Goal: Information Seeking & Learning: Understand process/instructions

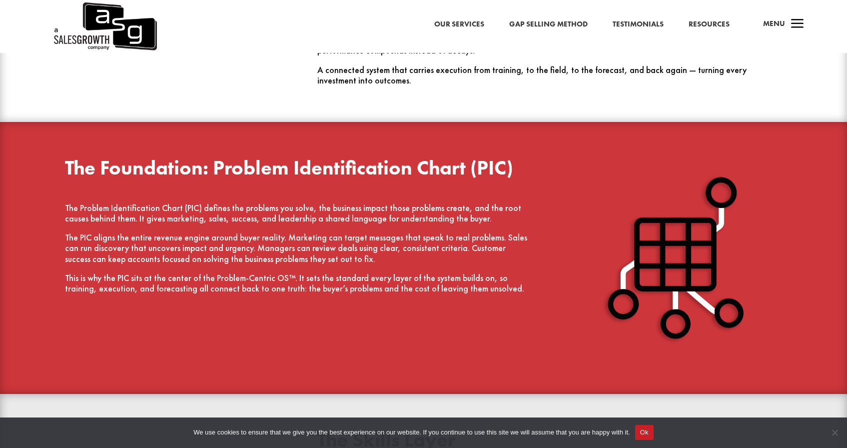
scroll to position [1210, 0]
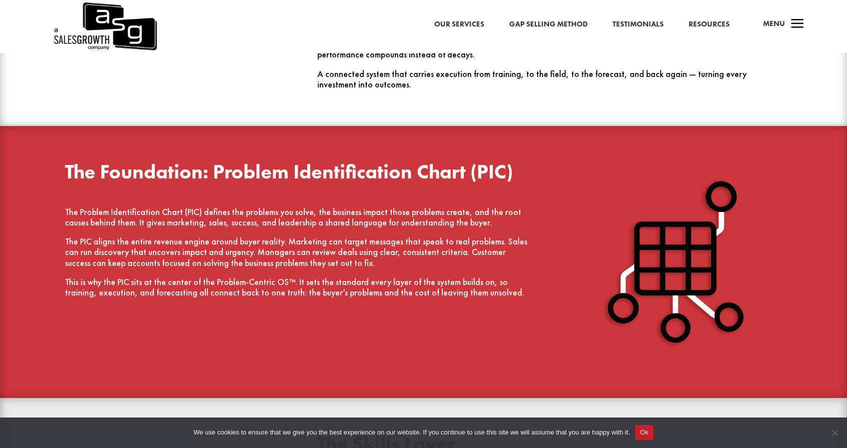
click at [654, 428] on button "Ok" at bounding box center [644, 432] width 18 height 15
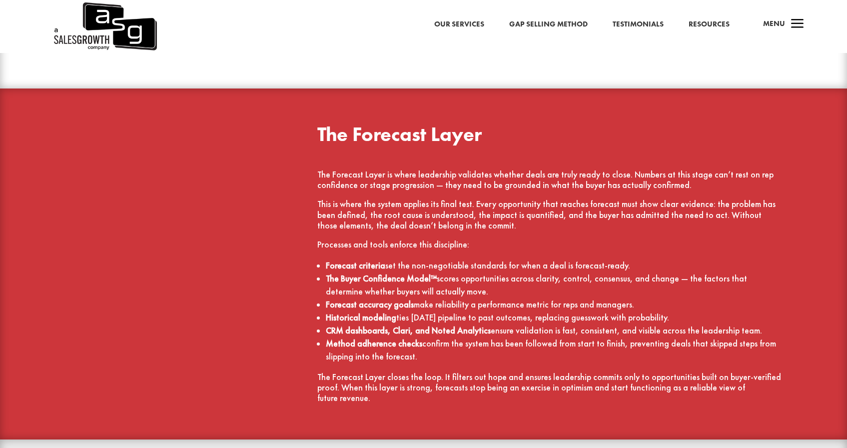
scroll to position [2193, 0]
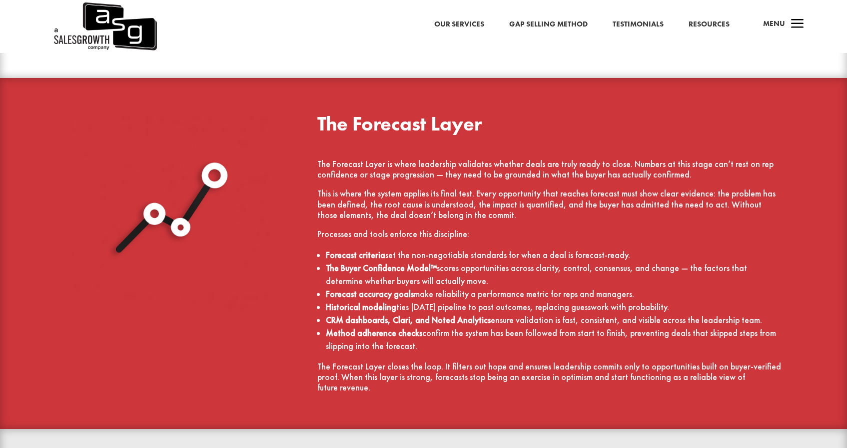
click at [587, 326] on li "Method adherence checks confirm the system has been followed from start to fini…" at bounding box center [554, 339] width 456 height 26
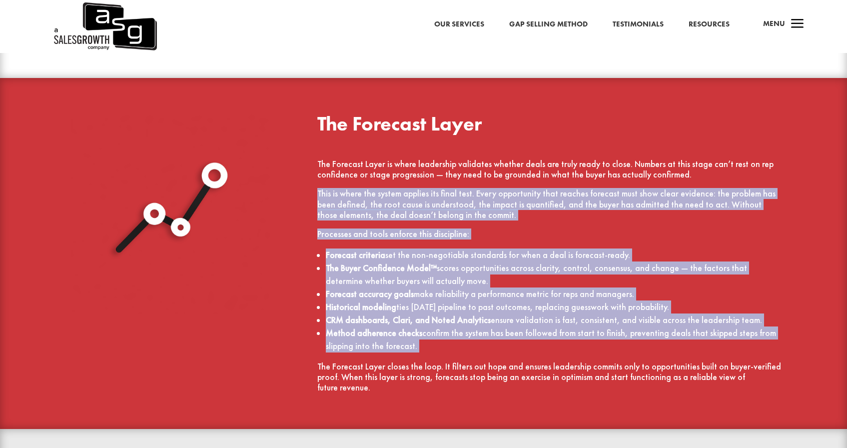
drag, startPoint x: 587, startPoint y: 325, endPoint x: 532, endPoint y: 216, distance: 121.8
click at [532, 216] on div "The Forecast Layer is where leadership validates whether deals are truly ready …" at bounding box center [549, 276] width 465 height 234
click at [532, 216] on p "This is where the system applies its final test. Every opportunity that reaches…" at bounding box center [549, 208] width 465 height 40
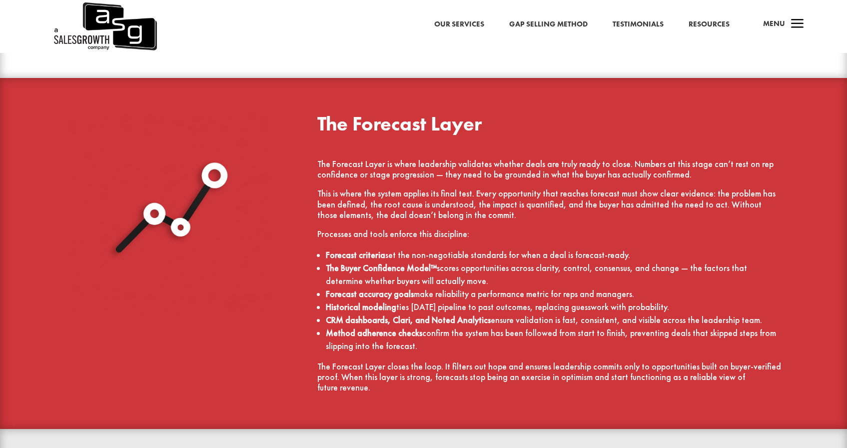
click at [532, 216] on p "This is where the system applies its final test. Every opportunity that reaches…" at bounding box center [549, 208] width 465 height 40
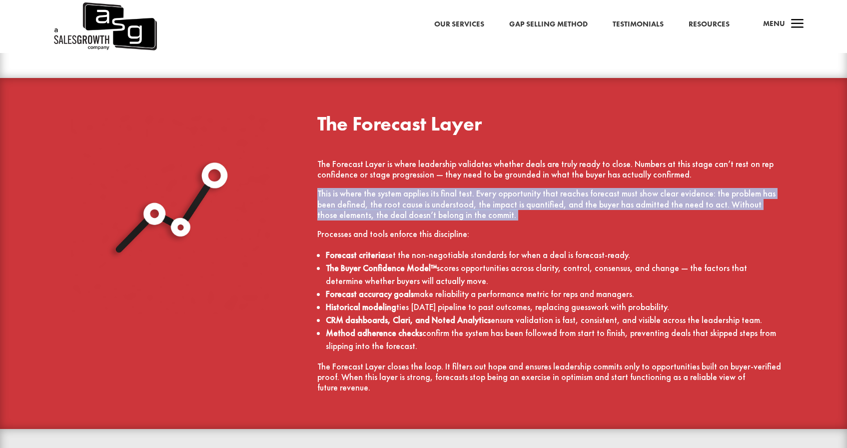
click at [532, 216] on p "This is where the system applies its final test. Every opportunity that reaches…" at bounding box center [549, 208] width 465 height 40
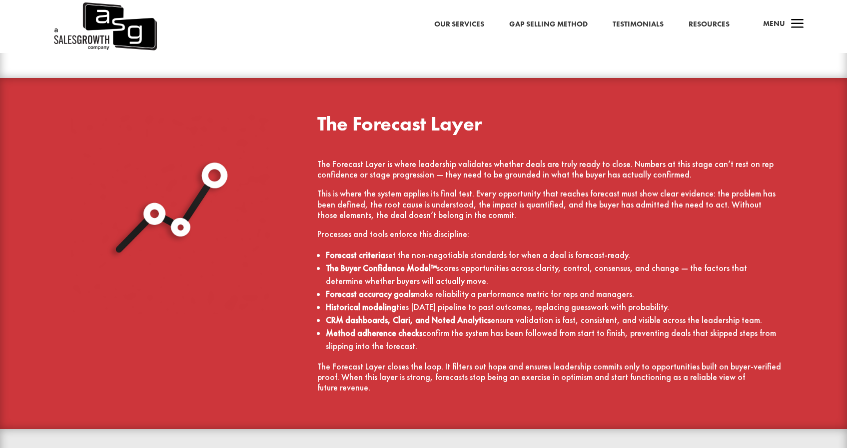
click at [532, 216] on p "This is where the system applies its final test. Every opportunity that reaches…" at bounding box center [549, 208] width 465 height 40
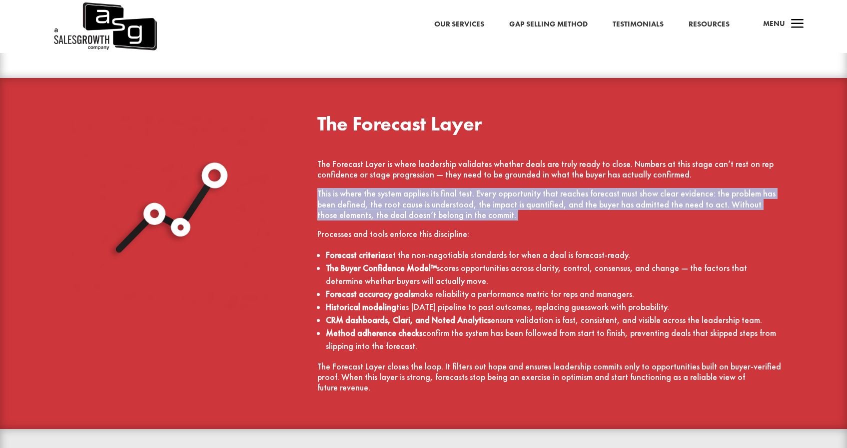
click at [532, 216] on p "This is where the system applies its final test. Every opportunity that reaches…" at bounding box center [549, 208] width 465 height 40
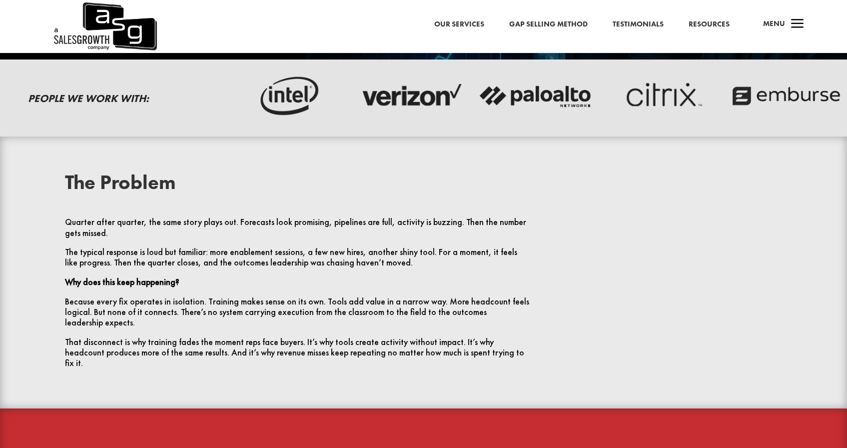
scroll to position [0, 0]
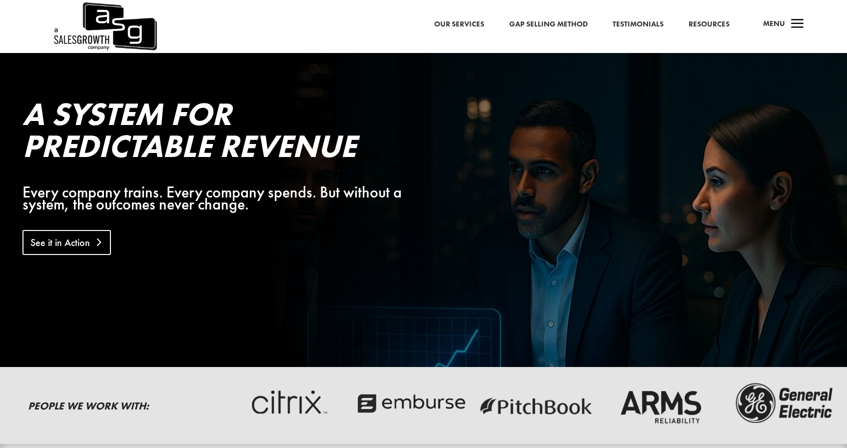
click at [71, 244] on link "See it in Action" at bounding box center [66, 242] width 88 height 25
